Goal: Use online tool/utility: Utilize a website feature to perform a specific function

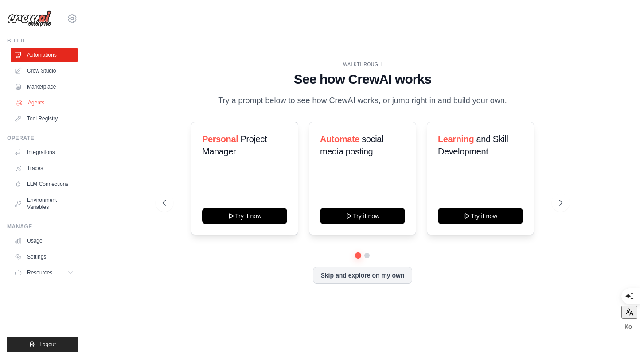
click at [34, 102] on link "Agents" at bounding box center [45, 103] width 67 height 14
click at [367, 256] on button at bounding box center [366, 255] width 7 height 7
click at [357, 256] on button at bounding box center [358, 255] width 6 height 6
click at [365, 256] on button at bounding box center [367, 255] width 6 height 6
click at [357, 256] on button at bounding box center [358, 255] width 6 height 6
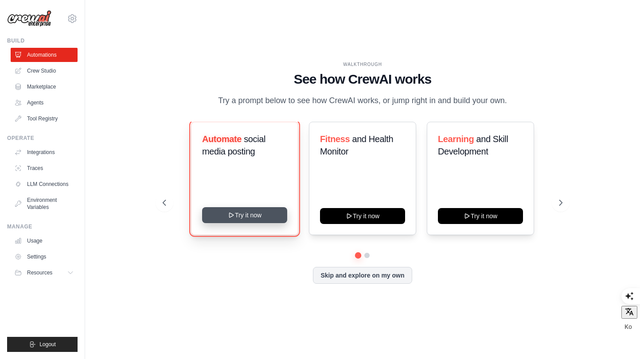
click at [248, 222] on button "Try it now" at bounding box center [244, 215] width 85 height 16
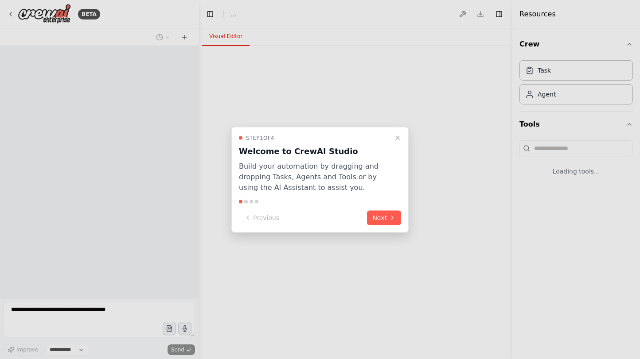
select select "****"
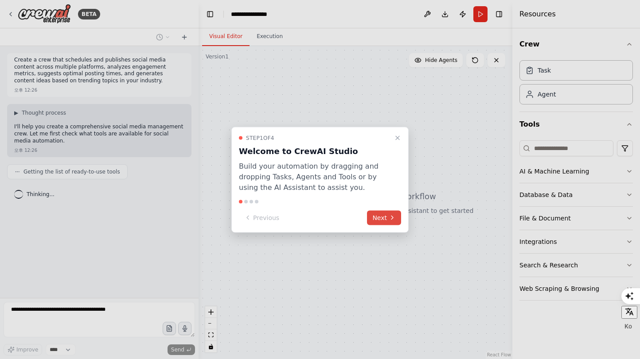
click at [395, 221] on button "Next" at bounding box center [384, 218] width 34 height 15
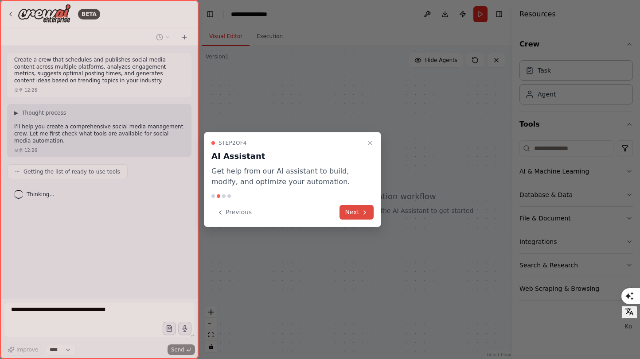
click at [363, 215] on icon at bounding box center [364, 212] width 7 height 7
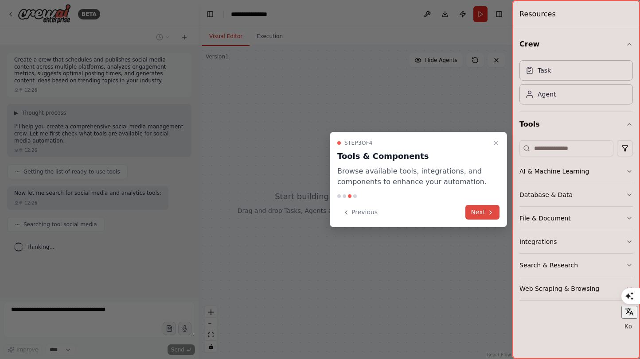
click at [482, 211] on button "Next" at bounding box center [482, 212] width 34 height 15
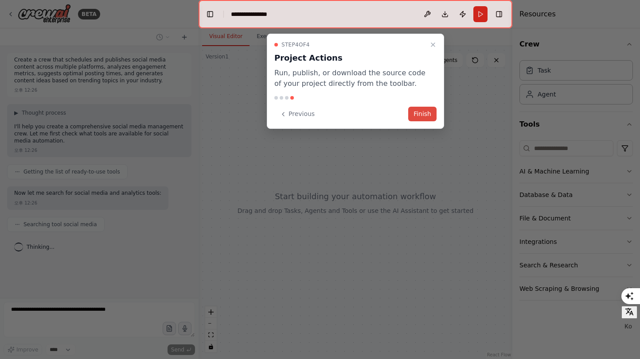
click at [425, 120] on button "Finish" at bounding box center [422, 114] width 28 height 15
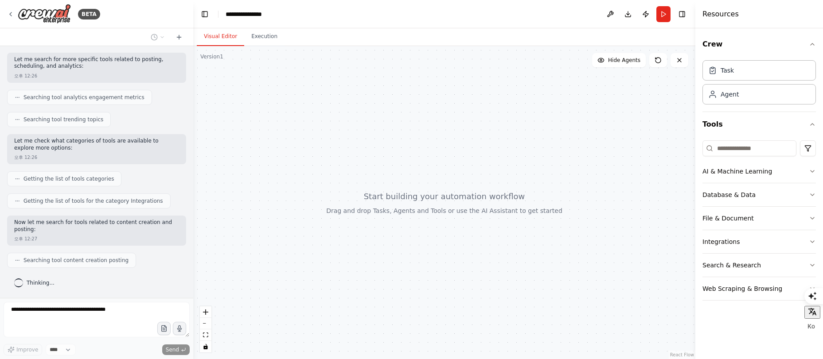
scroll to position [186, 0]
drag, startPoint x: 197, startPoint y: 250, endPoint x: 193, endPoint y: 225, distance: 25.1
click at [193, 225] on div "BETA Create a crew that schedules and publishes social media content across mul…" at bounding box center [411, 179] width 823 height 359
click at [640, 173] on icon "button" at bounding box center [812, 171] width 7 height 7
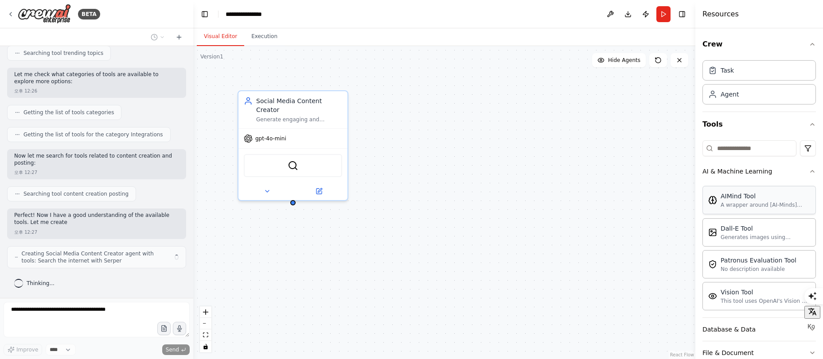
scroll to position [260, 0]
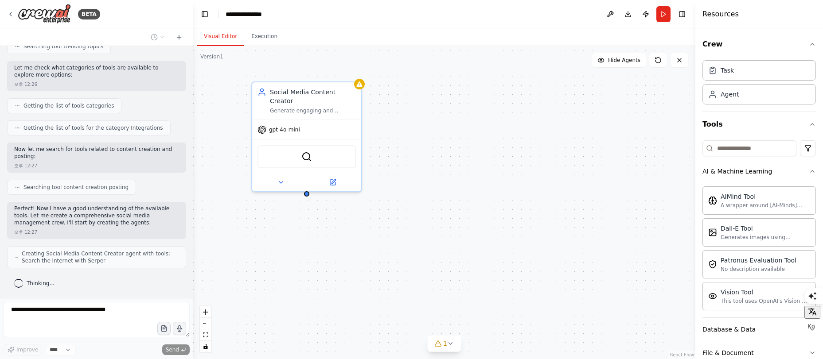
drag, startPoint x: 293, startPoint y: 196, endPoint x: 306, endPoint y: 187, distance: 16.2
click at [306, 187] on div "Social Media Content Creator Generate engaging and relevant content ideas for {…" at bounding box center [444, 202] width 502 height 313
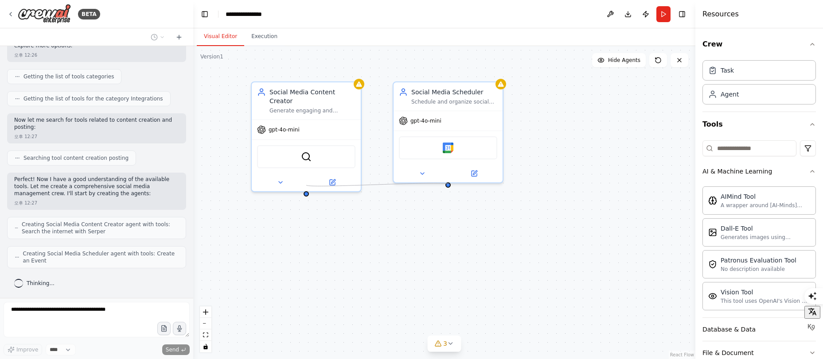
drag, startPoint x: 307, startPoint y: 186, endPoint x: 449, endPoint y: 184, distance: 141.8
click at [449, 184] on div "Social Media Content Creator Generate engaging and relevant content ideas for {…" at bounding box center [444, 202] width 502 height 313
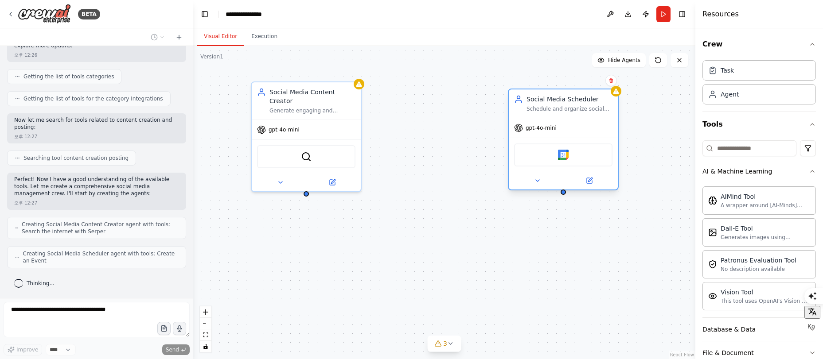
drag, startPoint x: 458, startPoint y: 88, endPoint x: 570, endPoint y: 101, distance: 113.3
click at [570, 101] on div "Social Media Scheduler" at bounding box center [570, 99] width 86 height 9
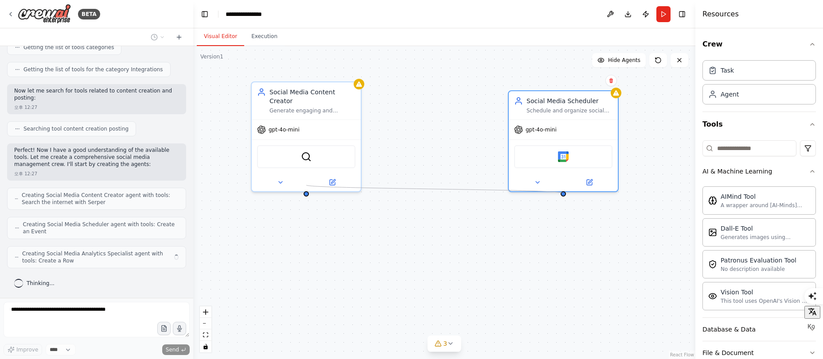
drag, startPoint x: 307, startPoint y: 185, endPoint x: 562, endPoint y: 192, distance: 254.9
click at [562, 193] on div "Social Media Content Creator Generate engaging and relevant content ideas for {…" at bounding box center [444, 202] width 502 height 313
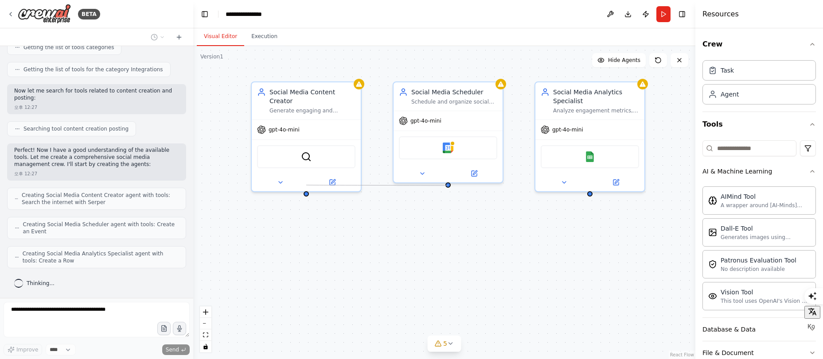
drag, startPoint x: 305, startPoint y: 184, endPoint x: 448, endPoint y: 186, distance: 142.7
click at [448, 186] on div "Social Media Content Creator Generate engaging and relevant content ideas for {…" at bounding box center [444, 202] width 502 height 313
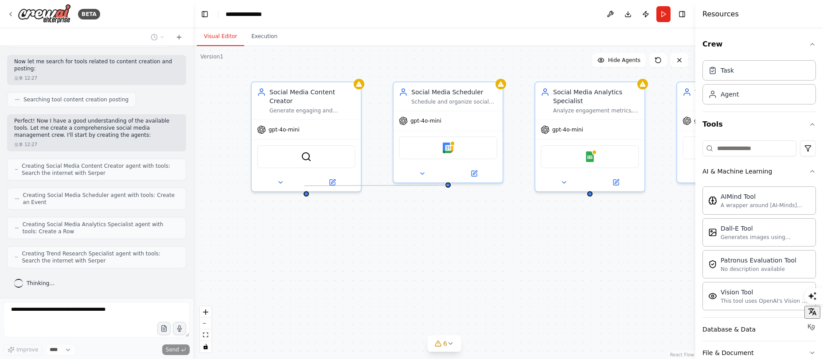
drag, startPoint x: 445, startPoint y: 185, endPoint x: 304, endPoint y: 186, distance: 140.9
click at [304, 186] on div "Social Media Content Creator Generate engaging and relevant content ideas for {…" at bounding box center [444, 202] width 502 height 313
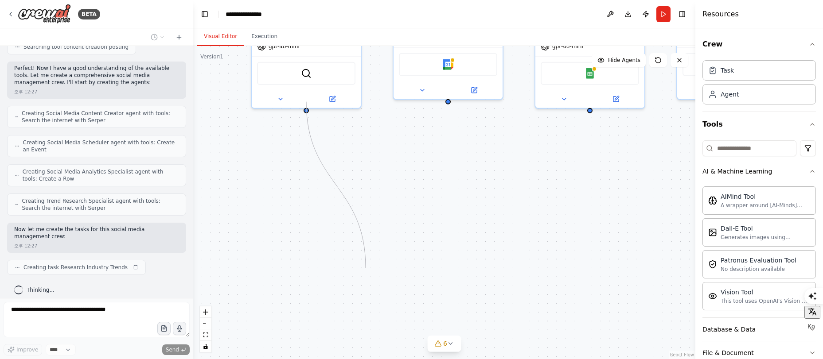
scroll to position [407, 0]
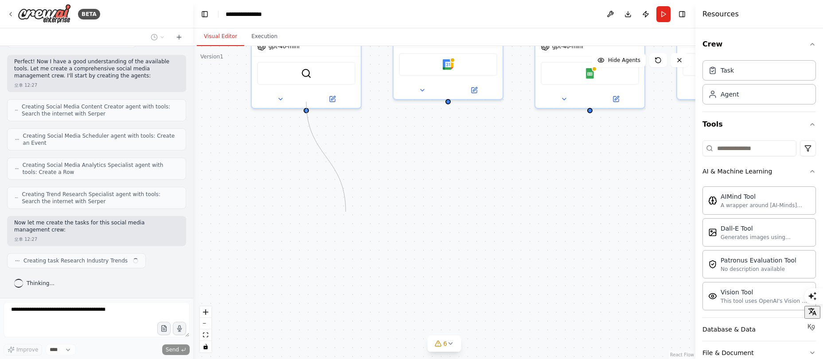
click at [347, 198] on div "Social Media Content Creator Generate engaging and relevant content ideas for {…" at bounding box center [458, 110] width 502 height 313
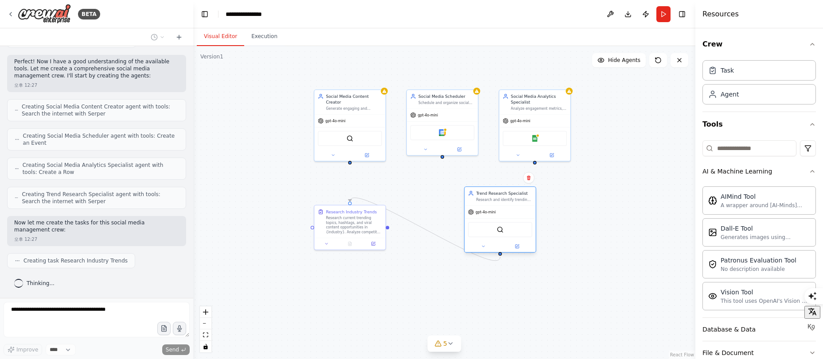
drag, startPoint x: 621, startPoint y: 125, endPoint x: 495, endPoint y: 221, distance: 158.7
click at [495, 221] on div "SerperDevTool" at bounding box center [499, 229] width 71 height 22
drag, startPoint x: 360, startPoint y: 275, endPoint x: 595, endPoint y: 260, distance: 235.4
click at [619, 267] on div at bounding box center [604, 272] width 71 height 12
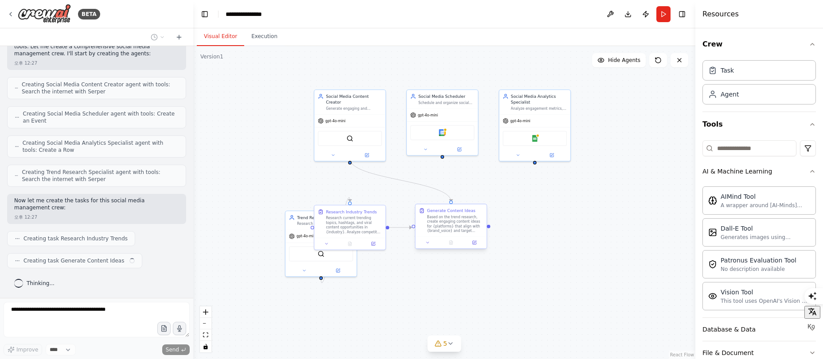
drag, startPoint x: 509, startPoint y: 228, endPoint x: 416, endPoint y: 247, distance: 95.4
click at [335, 250] on div "Social Media Content Creator Generate engaging and relevant content ideas for {…" at bounding box center [449, 163] width 328 height 204
click at [371, 332] on div "Research Industry Trends Research current trending topics, hashtags, and viral …" at bounding box center [367, 324] width 72 height 45
click at [355, 327] on div "Research Industry Trends Research current trending topics, hashtags, and viral …" at bounding box center [355, 313] width 71 height 32
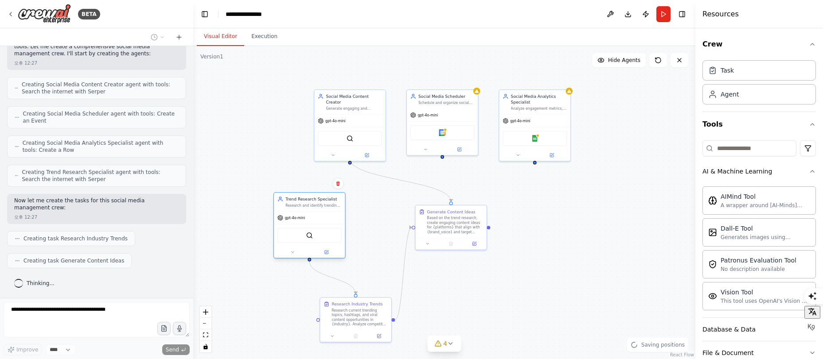
drag, startPoint x: 338, startPoint y: 226, endPoint x: 318, endPoint y: 207, distance: 27.9
click at [318, 207] on div "Trend Research Specialist Research and identify trending topics, hashtags, and …" at bounding box center [309, 202] width 71 height 19
click at [556, 200] on div ".deletable-edge-delete-btn { width: 20px; height: 20px; border: 0px solid #ffff…" at bounding box center [444, 202] width 502 height 313
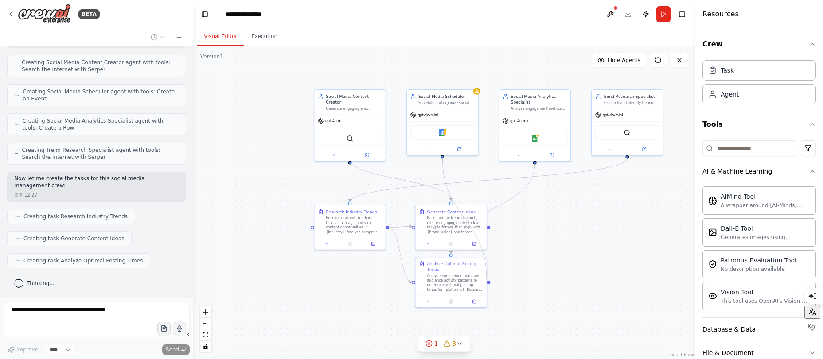
drag, startPoint x: 444, startPoint y: 156, endPoint x: 492, endPoint y: 282, distance: 135.4
click at [492, 283] on div ".deletable-edge-delete-btn { width: 20px; height: 20px; border: 0px solid #ffff…" at bounding box center [444, 202] width 502 height 313
click at [580, 268] on div ".deletable-edge-delete-btn { width: 20px; height: 20px; border: 0px solid #ffff…" at bounding box center [444, 202] width 502 height 313
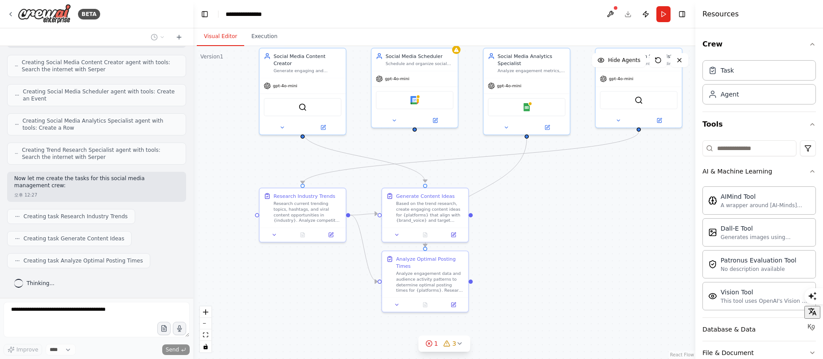
scroll to position [473, 0]
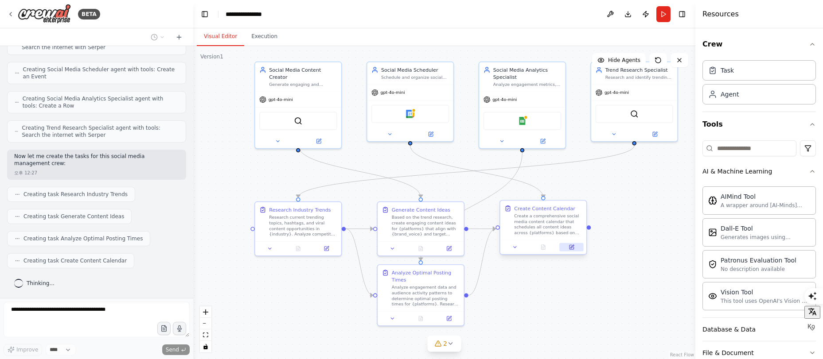
drag, startPoint x: 573, startPoint y: 234, endPoint x: 569, endPoint y: 248, distance: 14.4
click at [569, 248] on div ".deletable-edge-delete-btn { width: 20px; height: 20px; border: 0px solid #ffff…" at bounding box center [444, 202] width 502 height 313
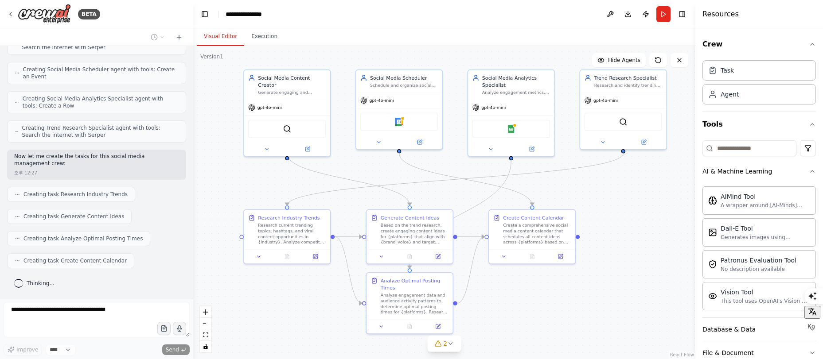
drag, startPoint x: 569, startPoint y: 297, endPoint x: 558, endPoint y: 305, distance: 13.9
click at [558, 305] on div ".deletable-edge-delete-btn { width: 20px; height: 20px; border: 0px solid #ffff…" at bounding box center [444, 202] width 502 height 313
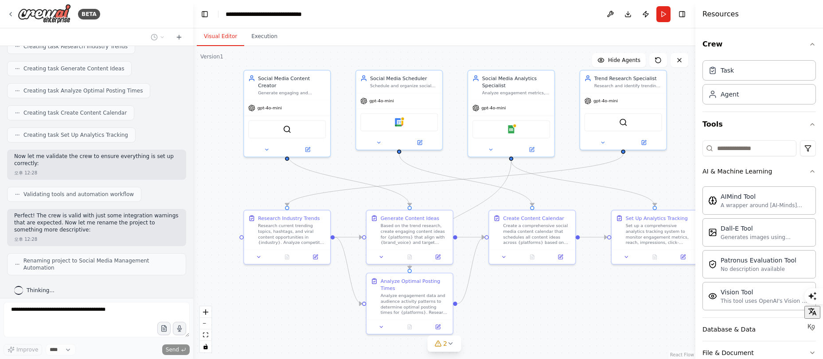
scroll to position [628, 0]
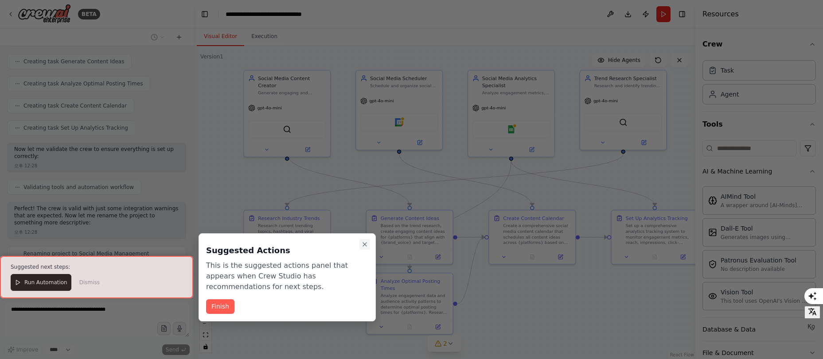
click at [366, 248] on button "Close walkthrough" at bounding box center [364, 244] width 11 height 11
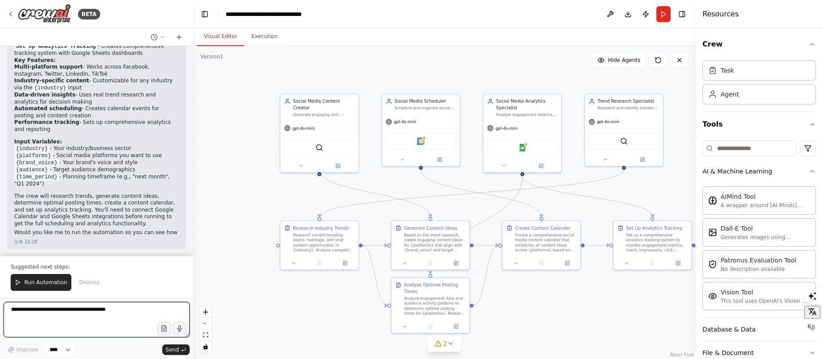
scroll to position [1020, 0]
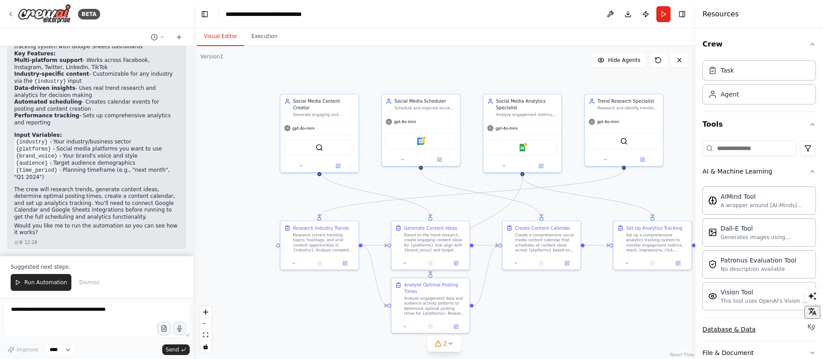
click at [640, 328] on div "Database & Data" at bounding box center [728, 329] width 53 height 9
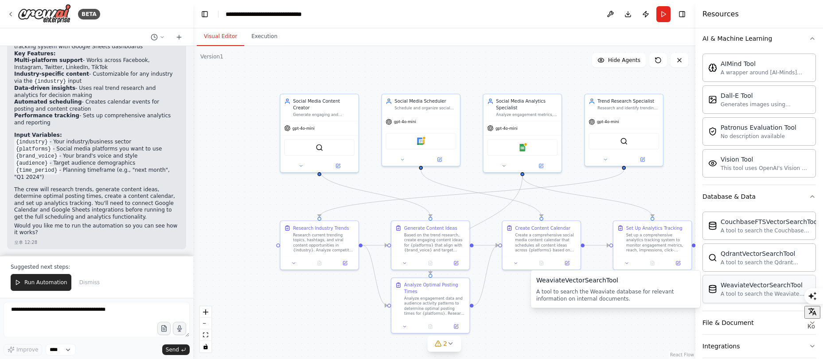
scroll to position [135, 0]
click at [456, 344] on button "2" at bounding box center [444, 344] width 34 height 16
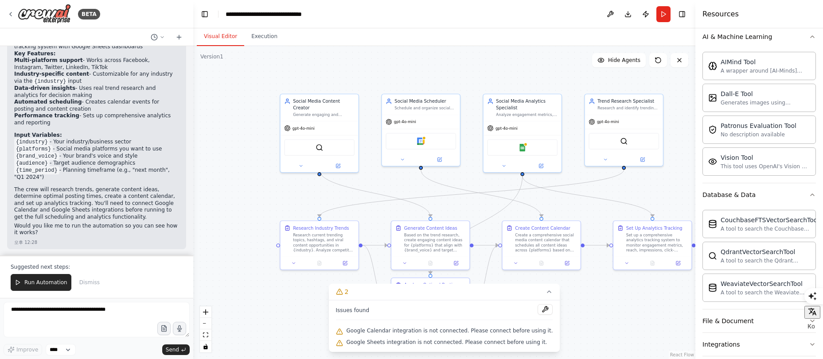
click at [614, 194] on div ".deletable-edge-delete-btn { width: 20px; height: 20px; border: 0px solid #ffff…" at bounding box center [444, 202] width 502 height 313
click at [438, 64] on div ".deletable-edge-delete-btn { width: 20px; height: 20px; border: 0px solid #ffff…" at bounding box center [444, 202] width 502 height 313
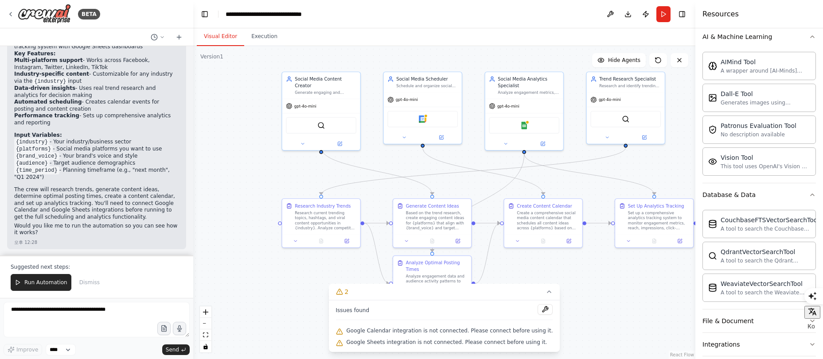
drag, startPoint x: 472, startPoint y: 70, endPoint x: 469, endPoint y: 65, distance: 6.4
click at [475, 47] on div ".deletable-edge-delete-btn { width: 20px; height: 20px; border: 0px solid #ffff…" at bounding box center [444, 202] width 502 height 313
click at [546, 292] on icon at bounding box center [549, 292] width 7 height 7
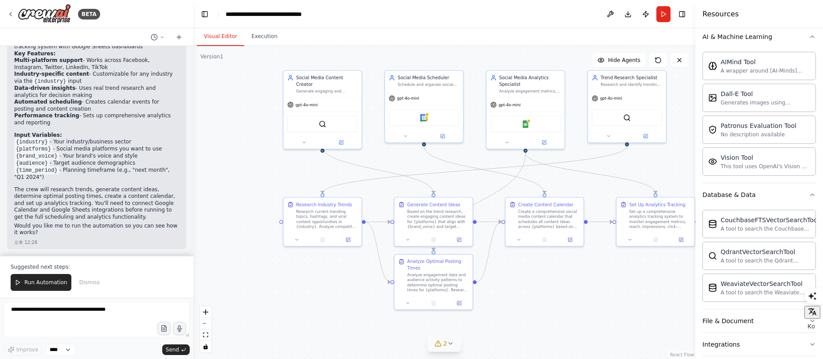
click at [581, 290] on div ".deletable-edge-delete-btn { width: 20px; height: 20px; border: 0px solid #ffff…" at bounding box center [444, 202] width 502 height 313
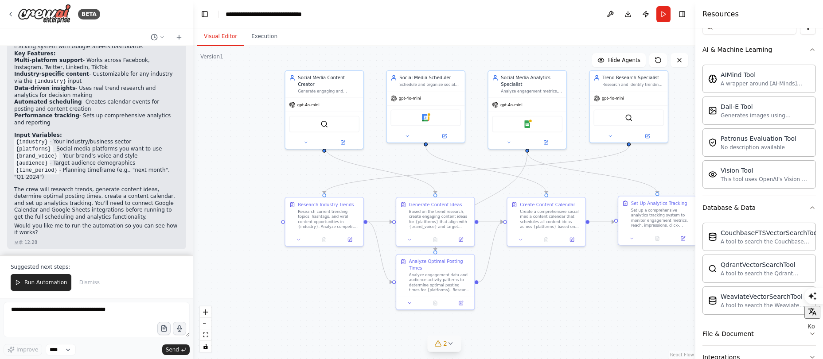
scroll to position [115, 0]
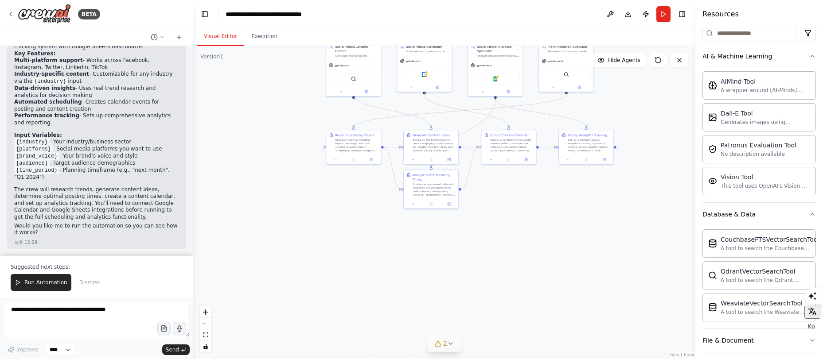
drag, startPoint x: 378, startPoint y: 245, endPoint x: 297, endPoint y: 184, distance: 101.6
click at [298, 183] on div ".deletable-edge-delete-btn { width: 20px; height: 20px; border: 0px solid #ffff…" at bounding box center [444, 202] width 502 height 313
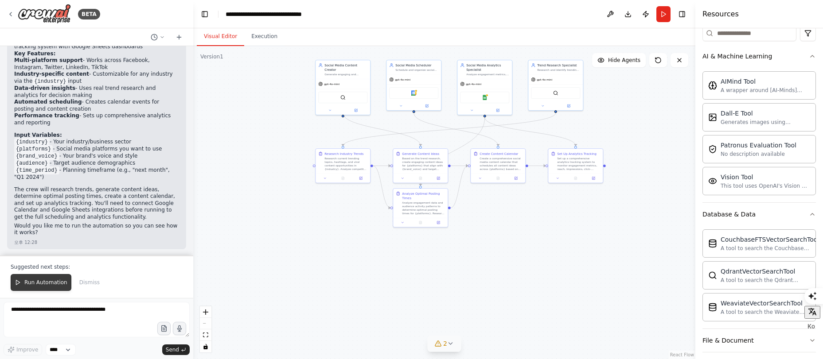
click at [57, 288] on button "Run Automation" at bounding box center [41, 282] width 61 height 17
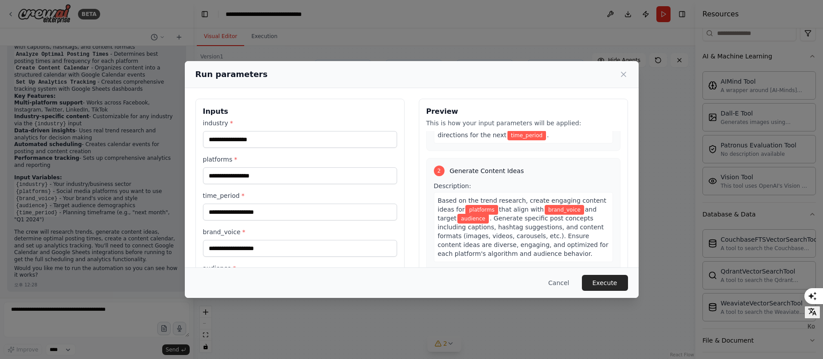
scroll to position [265, 0]
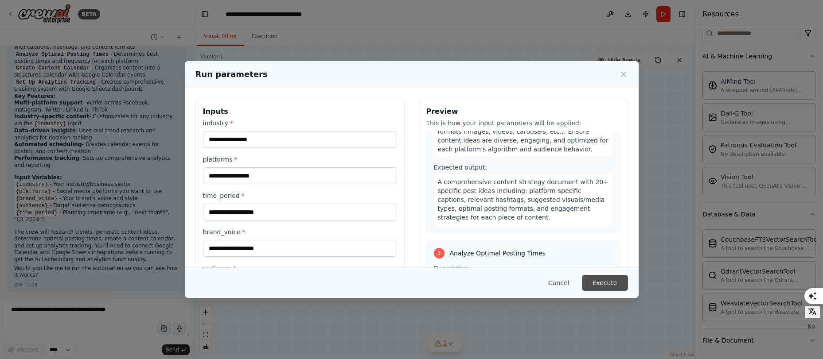
click at [606, 288] on button "Execute" at bounding box center [605, 283] width 46 height 16
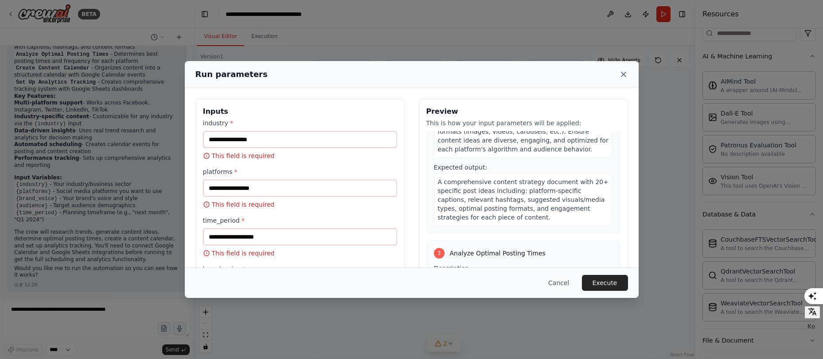
click at [625, 75] on icon at bounding box center [623, 74] width 4 height 4
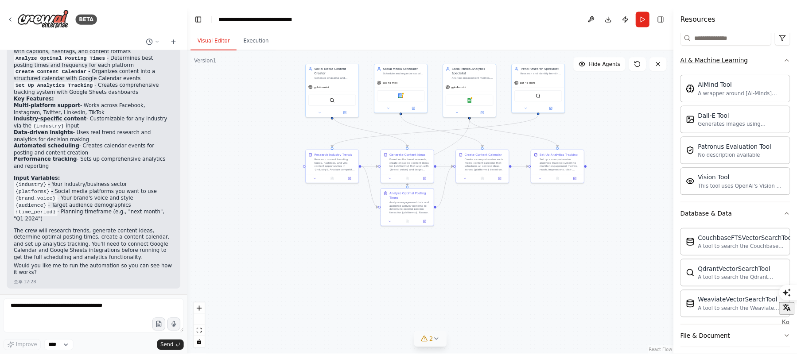
scroll to position [117, 0]
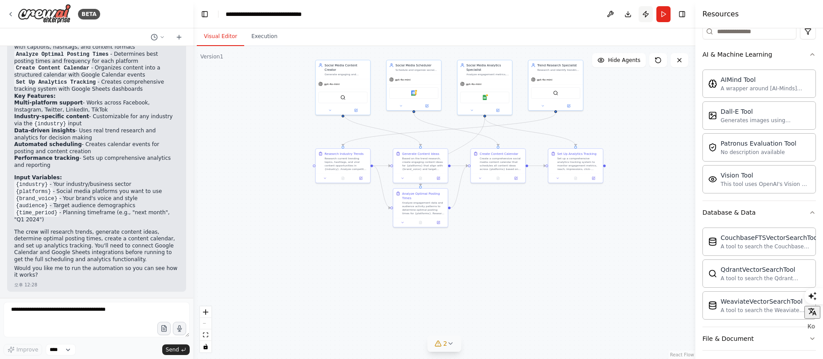
click at [640, 18] on button "Publish" at bounding box center [646, 14] width 14 height 16
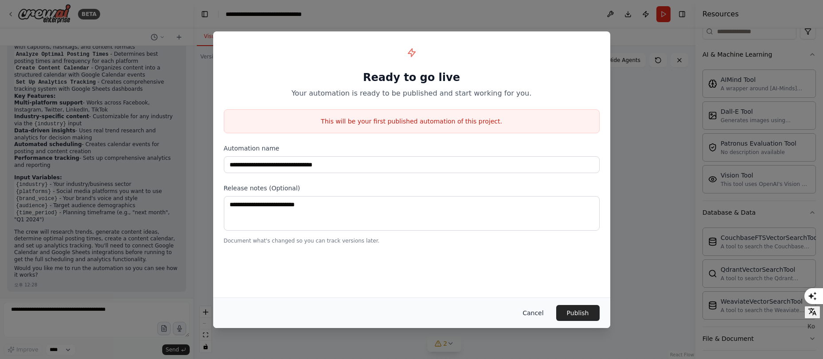
click at [534, 313] on button "Cancel" at bounding box center [532, 313] width 35 height 16
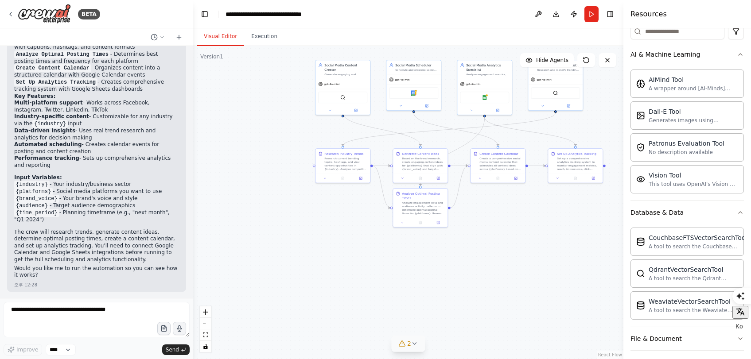
click at [519, 287] on div ".deletable-edge-delete-btn { width: 20px; height: 20px; border: 0px solid #ffff…" at bounding box center [408, 202] width 430 height 313
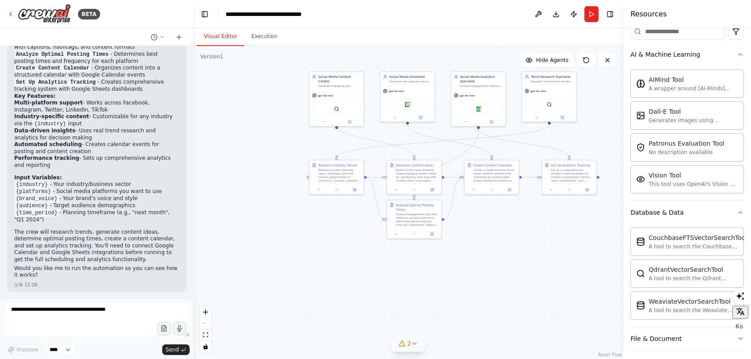
drag, startPoint x: 502, startPoint y: 203, endPoint x: 484, endPoint y: 244, distance: 45.3
click at [484, 245] on div ".deletable-edge-delete-btn { width: 20px; height: 20px; border: 0px solid #ffff…" at bounding box center [408, 202] width 430 height 313
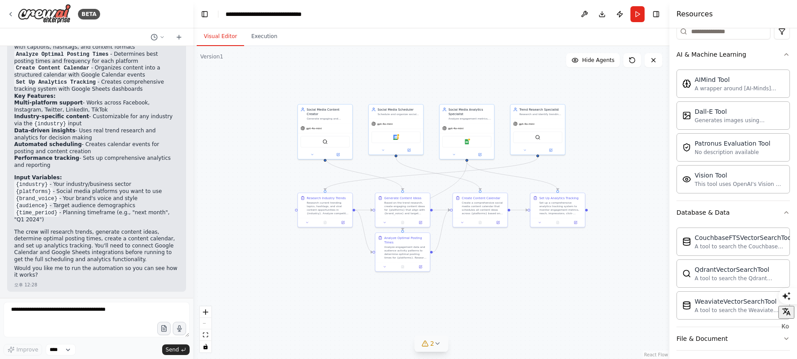
click at [499, 72] on div ".deletable-edge-delete-btn { width: 20px; height: 20px; border: 0px solid #ffff…" at bounding box center [431, 202] width 476 height 313
click at [336, 70] on div ".deletable-edge-delete-btn { width: 20px; height: 20px; border: 0px solid #ffff…" at bounding box center [431, 202] width 476 height 313
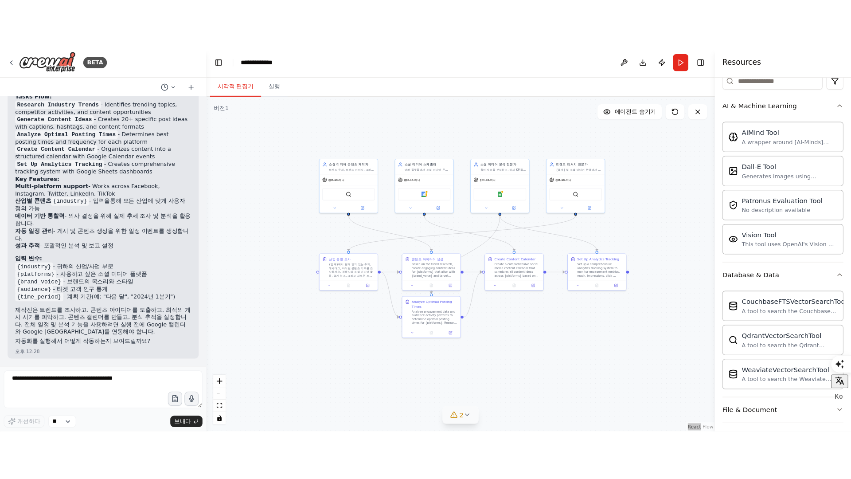
scroll to position [866, 0]
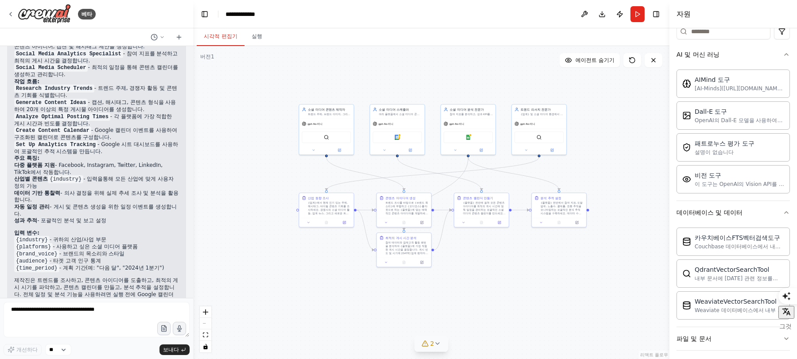
click at [262, 158] on div ".deletable-edge-delete-btn { width: 20px; height: 20px; border: 0px solid #ffff…" at bounding box center [431, 202] width 476 height 313
click at [264, 198] on div ".deletable-edge-delete-btn { width: 20px; height: 20px; border: 0px solid #ffff…" at bounding box center [431, 202] width 476 height 313
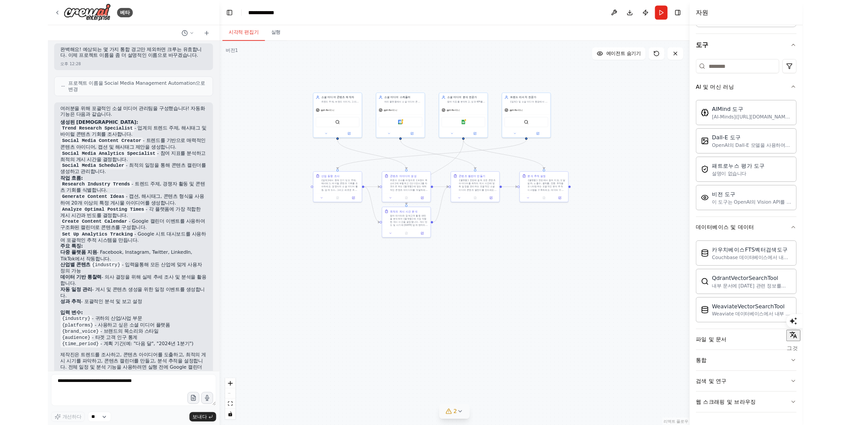
scroll to position [117, 0]
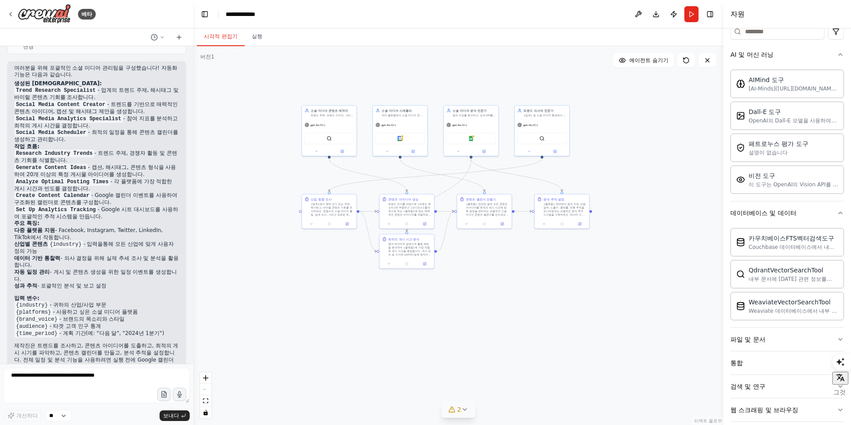
click at [262, 144] on div ".deletable-edge-delete-btn { width: 20px; height: 20px; border: 0px solid #ffff…" at bounding box center [458, 235] width 530 height 378
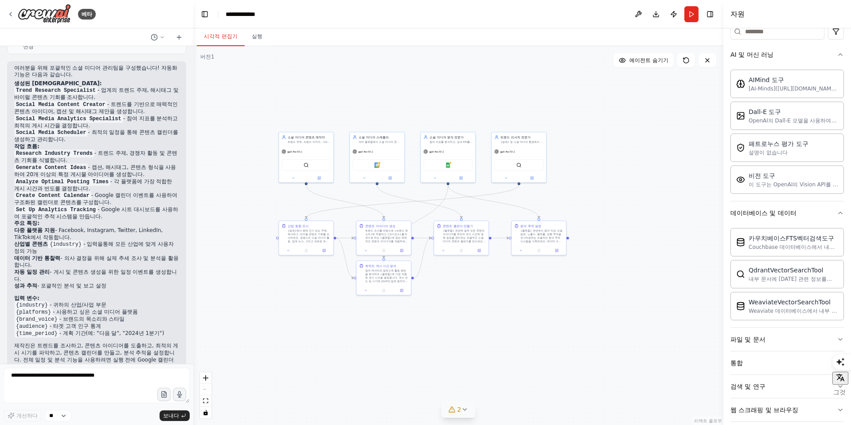
drag, startPoint x: 279, startPoint y: 142, endPoint x: 258, endPoint y: 165, distance: 31.1
click at [258, 165] on div ".deletable-edge-delete-btn { width: 20px; height: 20px; border: 0px solid #ffff…" at bounding box center [458, 235] width 530 height 378
click at [206, 359] on icon "확대하다" at bounding box center [205, 377] width 5 height 5
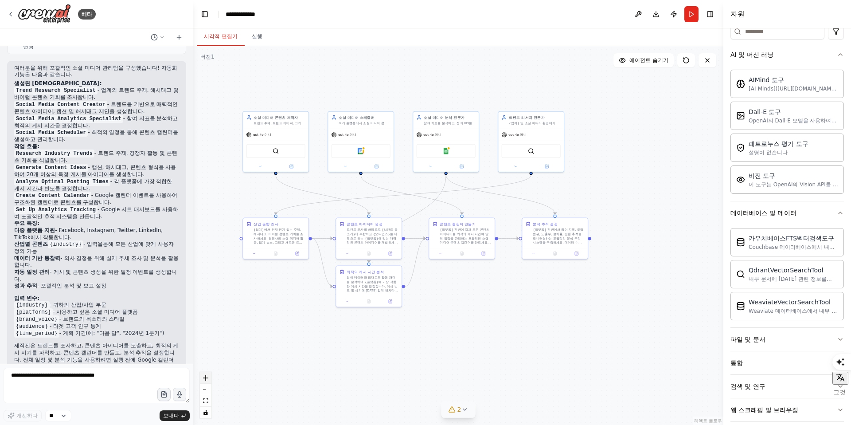
click at [207, 359] on icon "확대하다" at bounding box center [205, 377] width 5 height 5
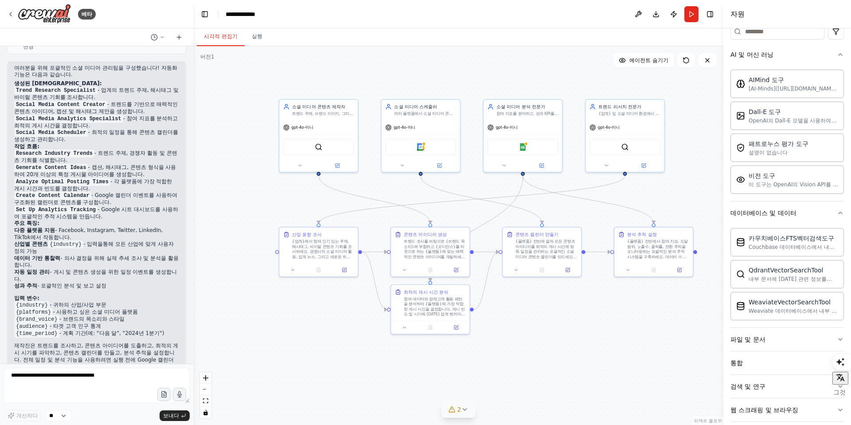
drag, startPoint x: 277, startPoint y: 339, endPoint x: 357, endPoint y: 351, distance: 80.4
click at [357, 351] on div ".deletable-edge-delete-btn { width: 20px; height: 20px; border: 0px solid #ffff…" at bounding box center [458, 235] width 530 height 378
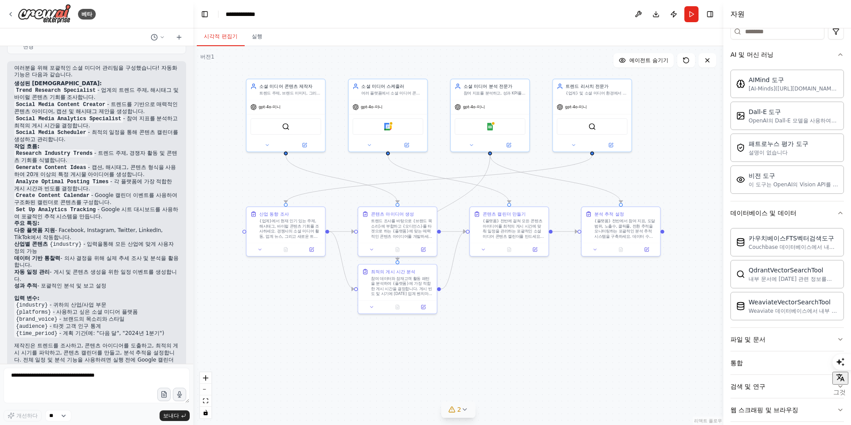
drag, startPoint x: 594, startPoint y: 214, endPoint x: 551, endPoint y: 191, distance: 48.4
click at [550, 191] on div ".deletable-edge-delete-btn { width: 20px; height: 20px; border: 0px solid #ffff…" at bounding box center [458, 235] width 530 height 378
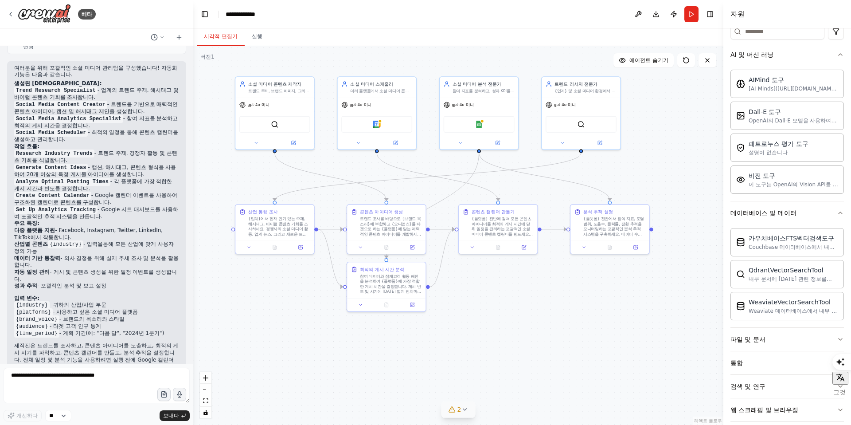
click at [383, 319] on div ".deletable-edge-delete-btn { width: 20px; height: 20px; border: 0px solid #ffff…" at bounding box center [458, 235] width 530 height 378
click at [254, 34] on font "실행" at bounding box center [257, 36] width 11 height 6
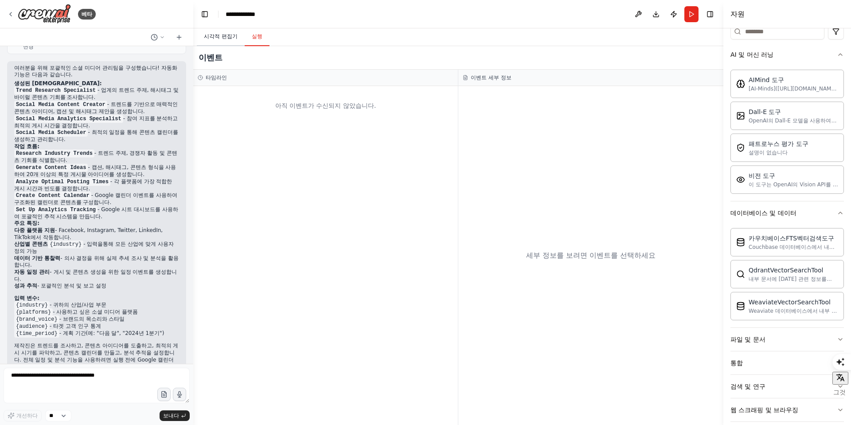
click at [220, 38] on font "시각적 편집기" at bounding box center [221, 36] width 34 height 6
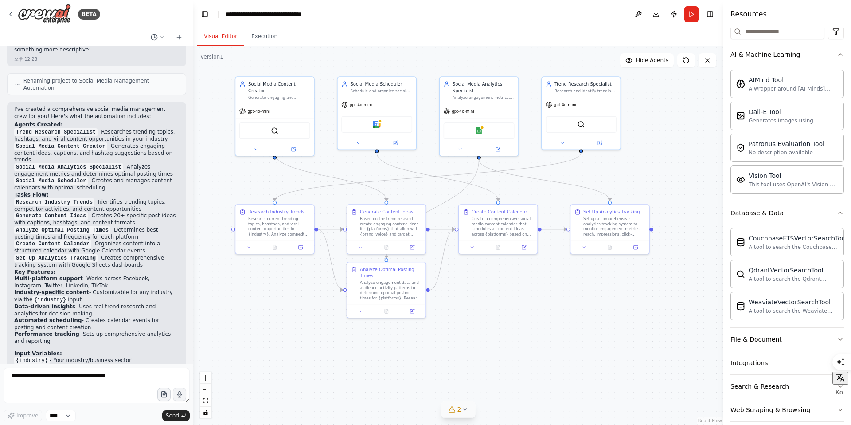
scroll to position [912, 0]
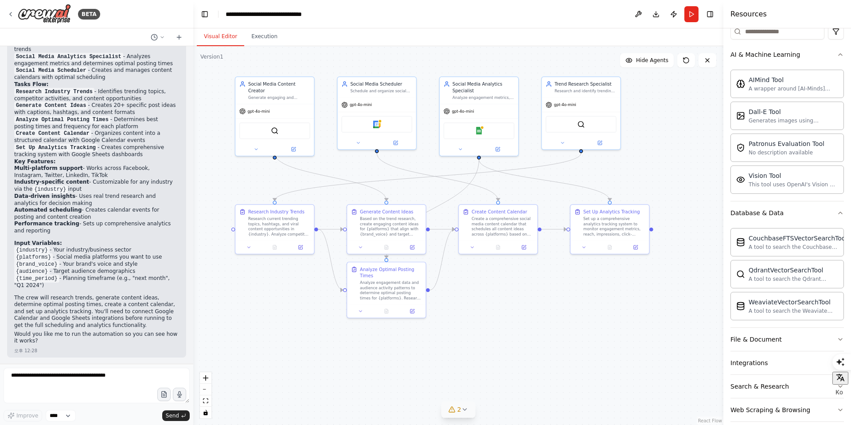
click at [406, 61] on div ".deletable-edge-delete-btn { width: 20px; height: 20px; border: 0px solid #ffff…" at bounding box center [458, 235] width 530 height 378
click at [133, 359] on textarea at bounding box center [97, 384] width 186 height 35
